Goal: Find specific page/section: Find specific page/section

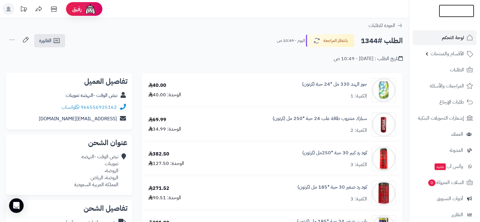
click at [453, 7] on img at bounding box center [456, 11] width 35 height 13
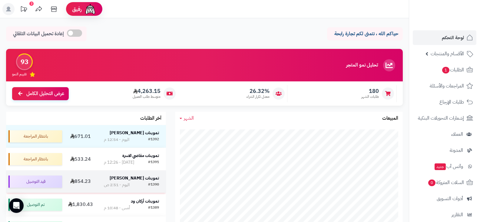
scroll to position [61, 0]
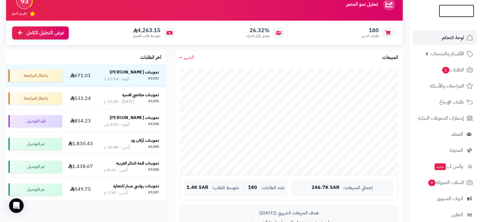
click at [452, 16] on img at bounding box center [456, 22] width 35 height 13
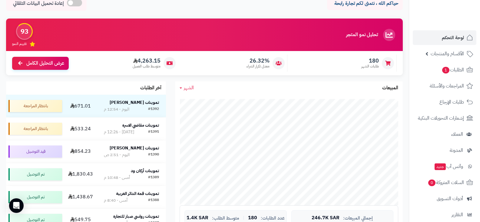
scroll to position [91, 0]
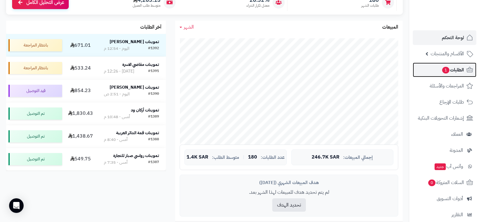
click at [453, 71] on span "الطلبات 1" at bounding box center [453, 69] width 22 height 8
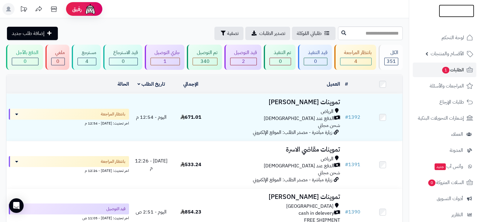
click at [446, 17] on img at bounding box center [456, 23] width 35 height 13
